Goal: Navigation & Orientation: Find specific page/section

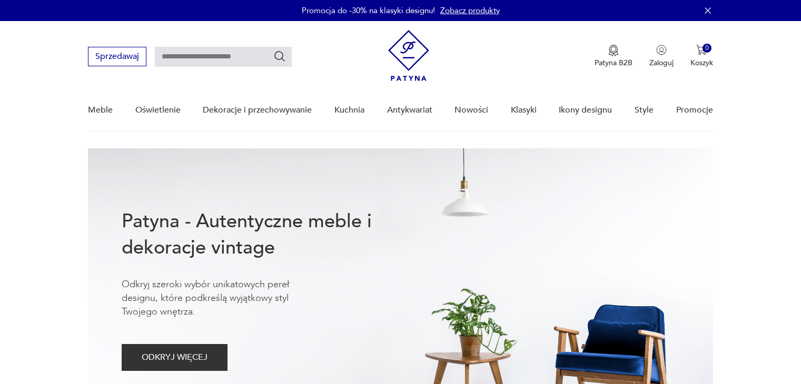
click at [480, 111] on link "Nowości" at bounding box center [471, 110] width 34 height 41
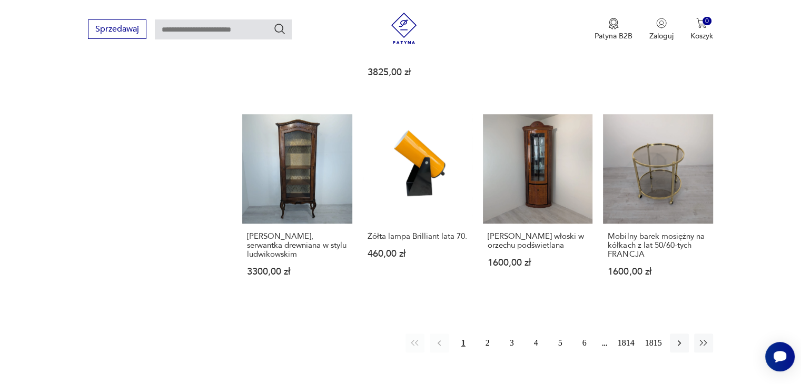
scroll to position [837, 0]
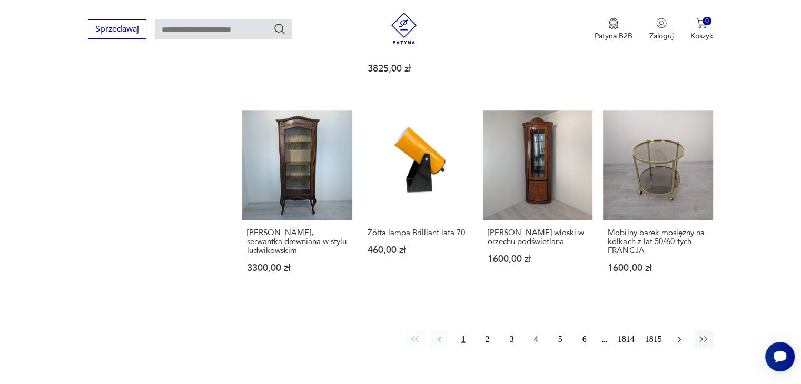
click at [680, 334] on icon "button" at bounding box center [679, 339] width 11 height 11
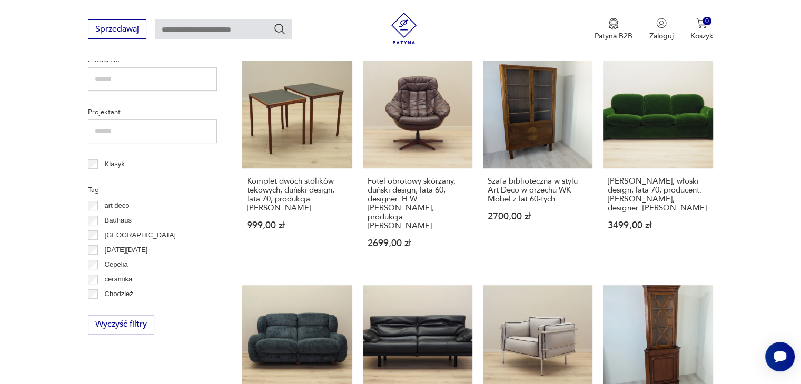
scroll to position [808, 0]
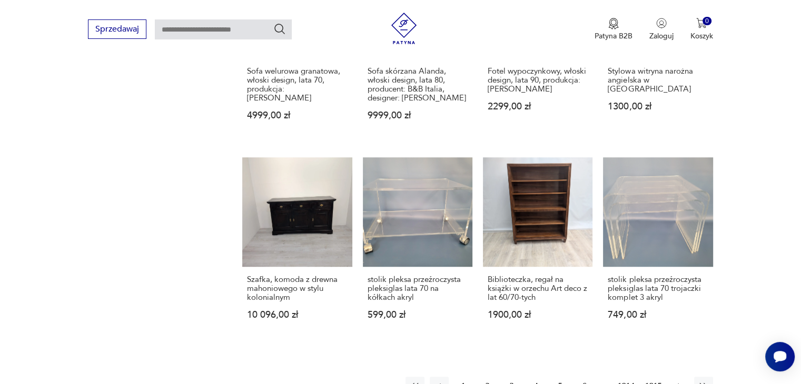
click at [674, 381] on icon "button" at bounding box center [679, 386] width 11 height 11
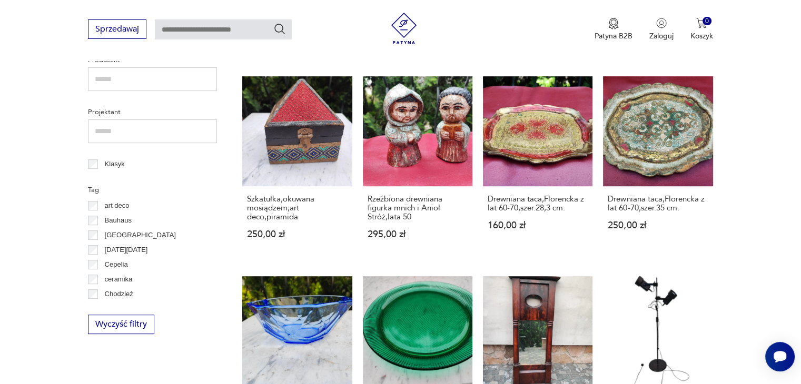
scroll to position [808, 0]
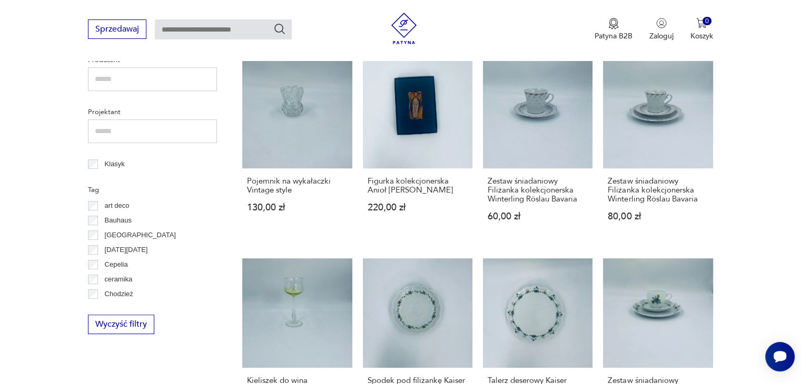
scroll to position [808, 0]
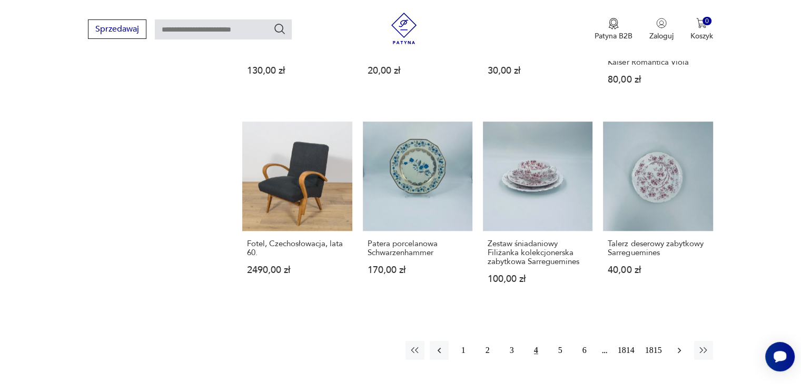
click at [678, 345] on icon "button" at bounding box center [679, 350] width 11 height 11
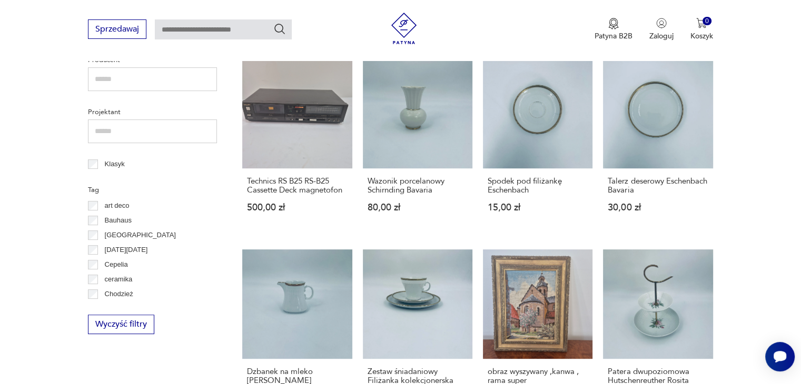
scroll to position [808, 0]
